Goal: Task Accomplishment & Management: Manage account settings

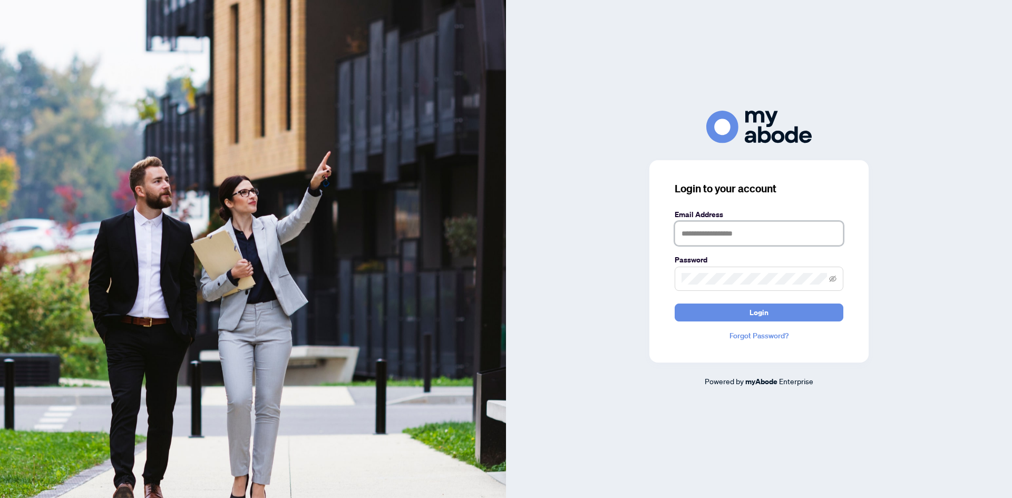
click at [744, 237] on input "text" at bounding box center [759, 233] width 169 height 24
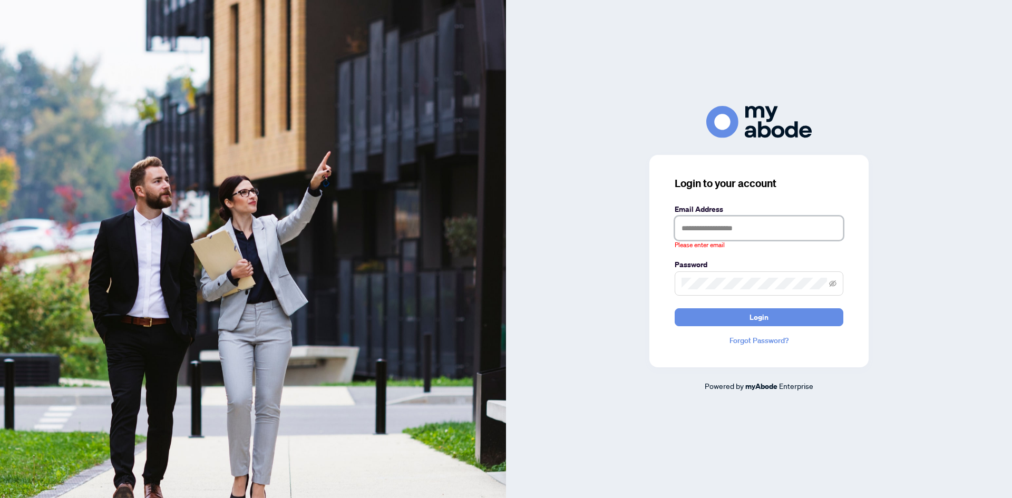
type input "**********"
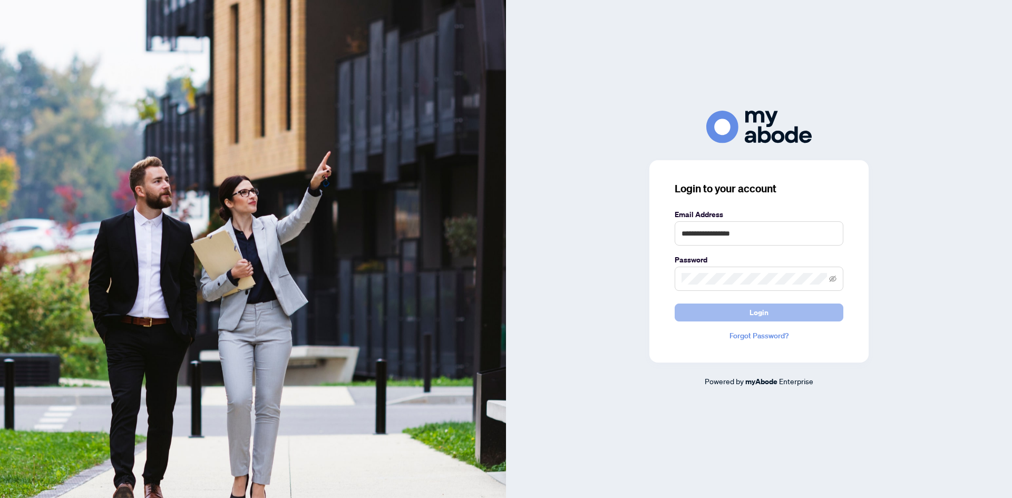
click at [758, 311] on span "Login" at bounding box center [759, 312] width 19 height 17
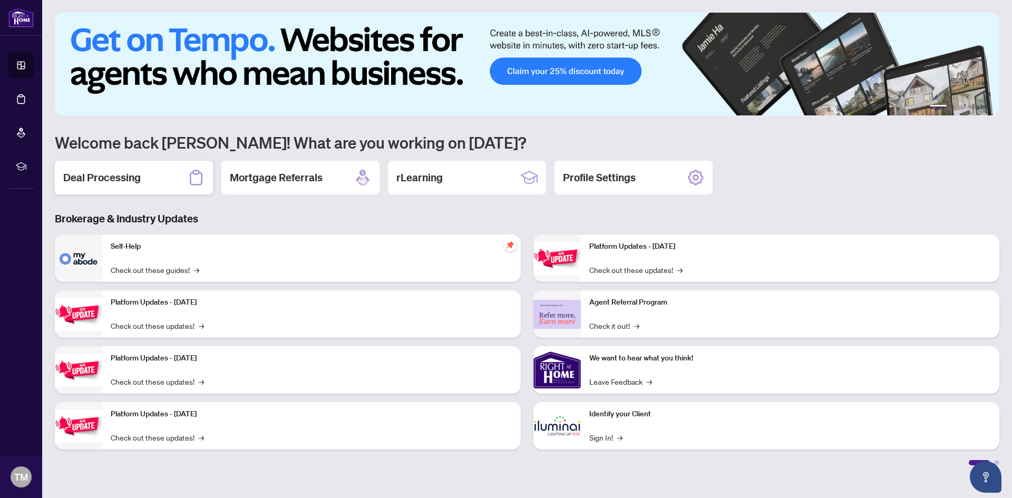
click at [132, 180] on h2 "Deal Processing" at bounding box center [102, 177] width 78 height 15
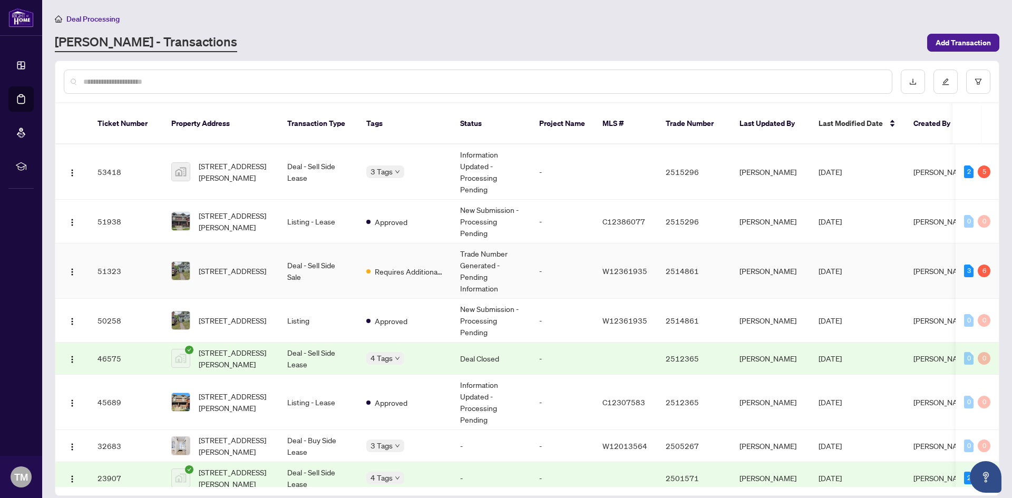
click at [304, 257] on td "Deal - Sell Side Sale" at bounding box center [318, 271] width 79 height 55
click at [311, 158] on td "Deal - Sell Side Lease" at bounding box center [318, 171] width 79 height 55
click at [233, 265] on span "[STREET_ADDRESS]" at bounding box center [232, 271] width 67 height 12
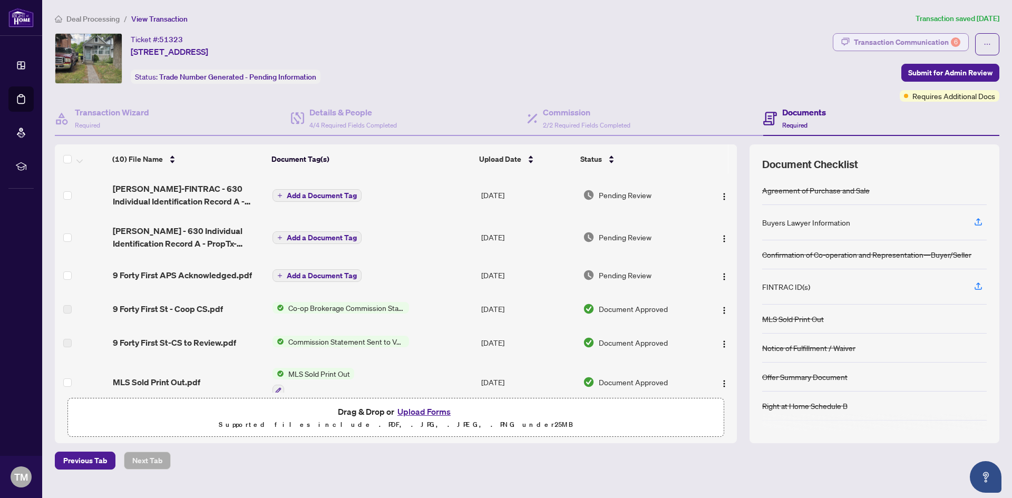
click at [895, 43] on div "Transaction Communication 6" at bounding box center [907, 42] width 107 height 17
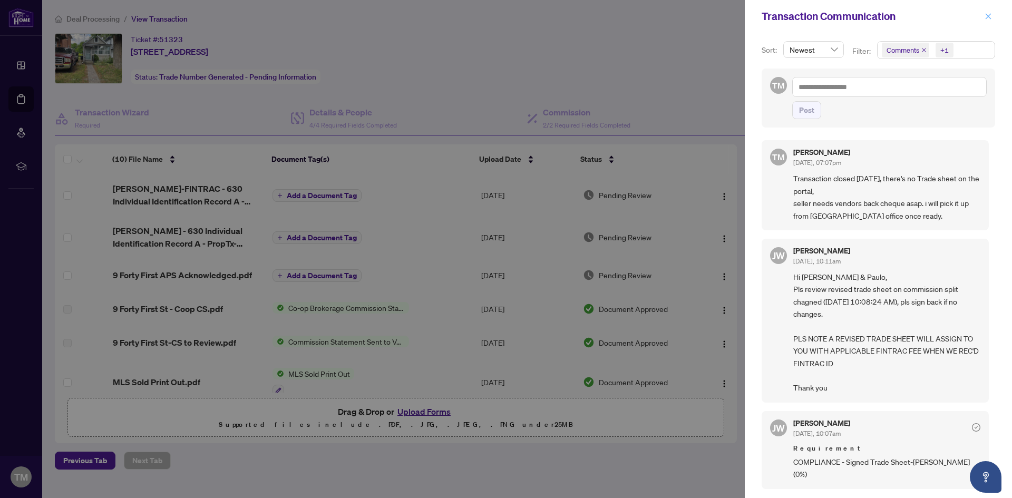
click at [990, 16] on icon "close" at bounding box center [988, 16] width 7 height 7
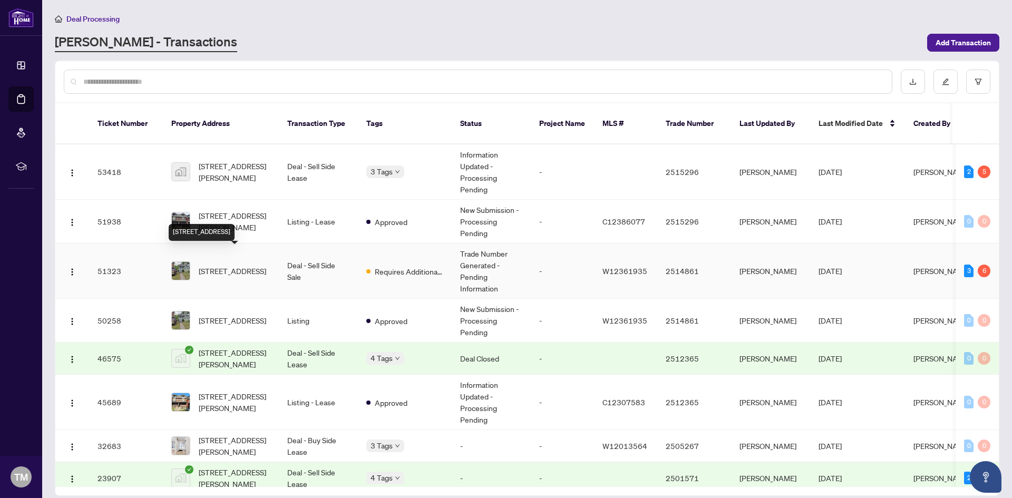
click at [239, 265] on span "[STREET_ADDRESS]" at bounding box center [232, 271] width 67 height 12
